Goal: Register for event/course

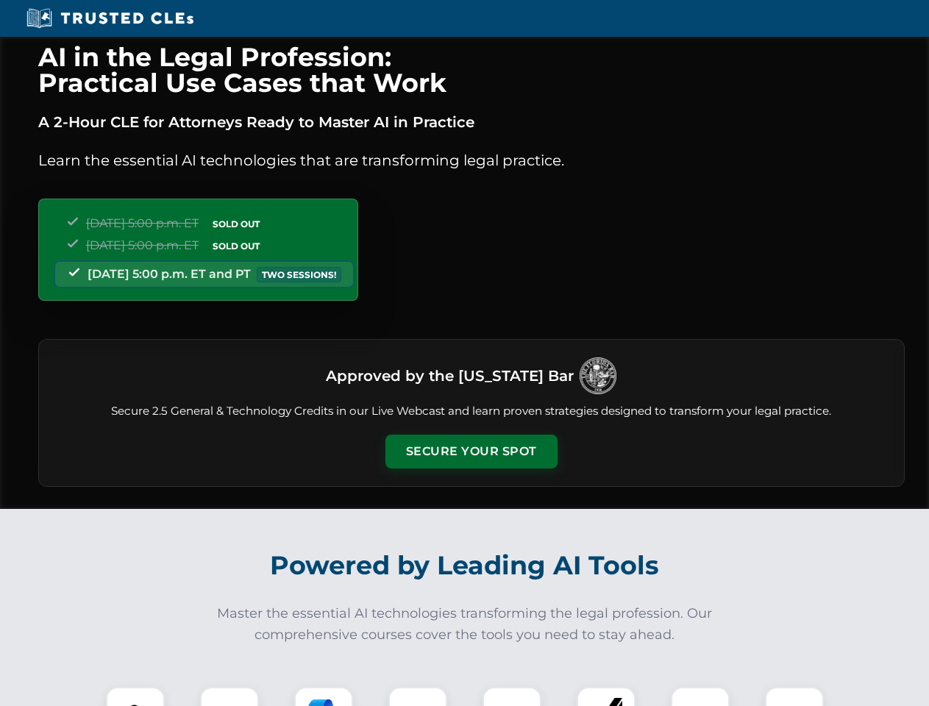
click at [471, 451] on button "Secure Your Spot" at bounding box center [471, 452] width 172 height 34
click at [135, 696] on img at bounding box center [135, 716] width 43 height 43
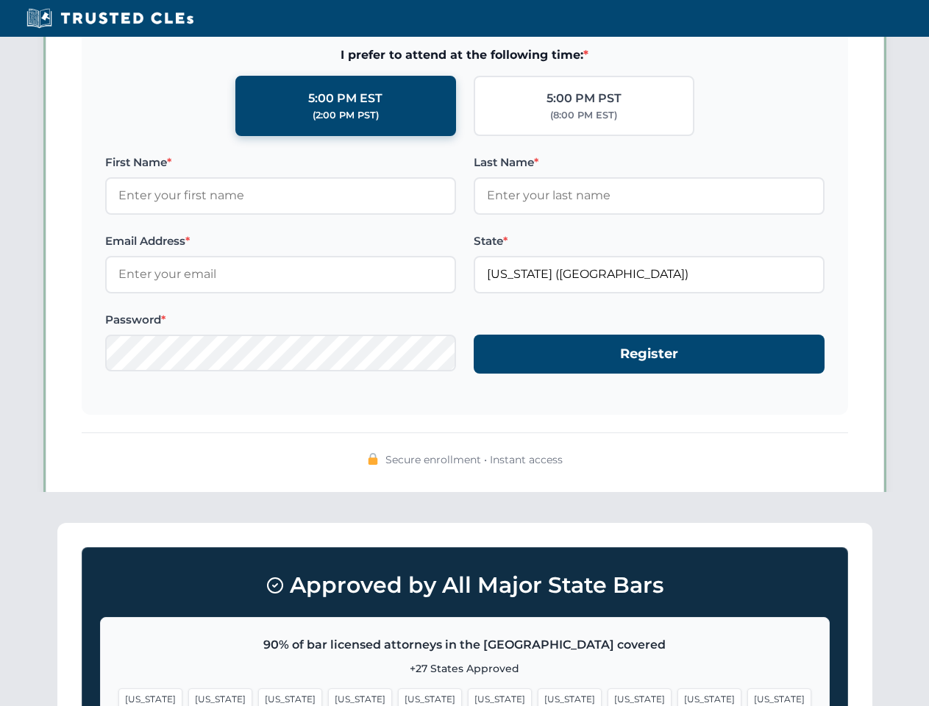
click at [537, 696] on span "[US_STATE]" at bounding box center [569, 698] width 64 height 21
click at [677, 696] on span "[US_STATE]" at bounding box center [709, 698] width 64 height 21
